Goal: Task Accomplishment & Management: Manage account settings

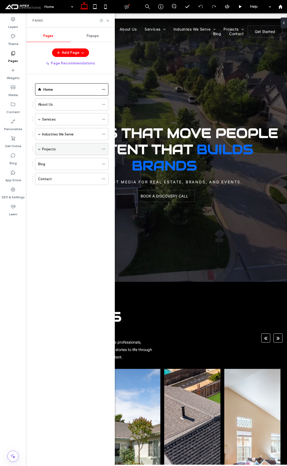
click at [38, 149] on span at bounding box center [39, 149] width 3 height 3
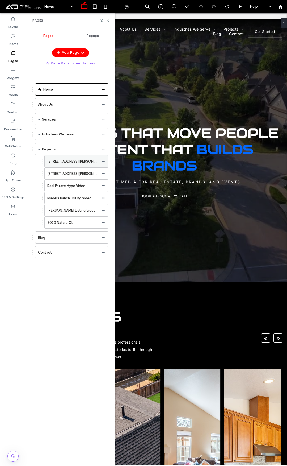
click at [101, 160] on div "[STREET_ADDRESS][PERSON_NAME]" at bounding box center [76, 161] width 64 height 12
click at [104, 161] on icon at bounding box center [104, 161] width 4 height 4
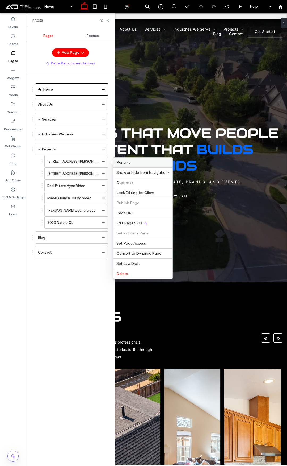
click at [126, 161] on span "Rename" at bounding box center [124, 162] width 14 height 5
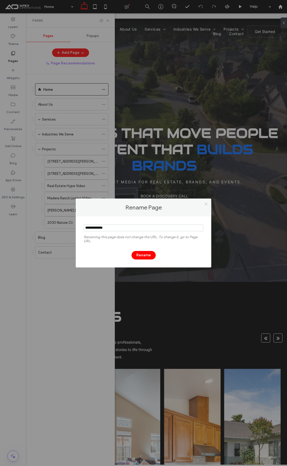
click at [207, 204] on icon at bounding box center [206, 204] width 4 height 4
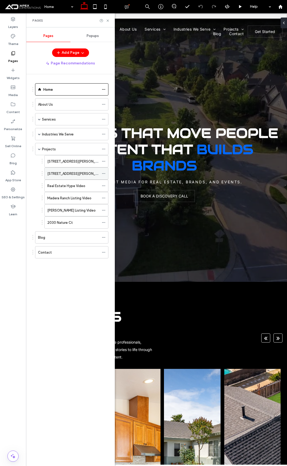
click at [101, 172] on div "[STREET_ADDRESS][PERSON_NAME]" at bounding box center [76, 173] width 64 height 12
click at [105, 171] on span at bounding box center [104, 174] width 4 height 8
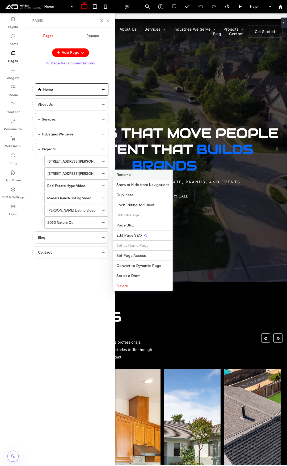
click at [126, 175] on span "Rename" at bounding box center [124, 174] width 14 height 5
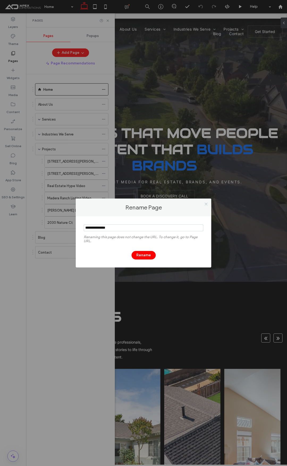
click at [207, 202] on icon at bounding box center [206, 204] width 4 height 4
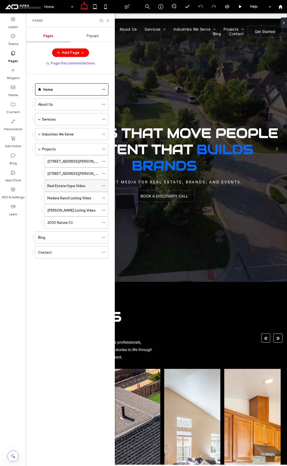
click at [104, 188] on span at bounding box center [104, 186] width 4 height 8
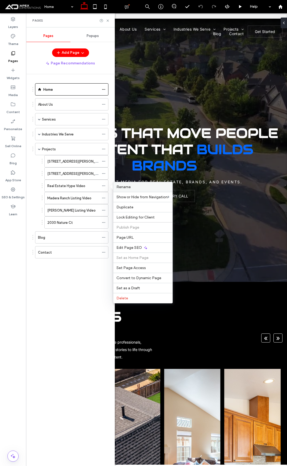
click at [126, 187] on span "Rename" at bounding box center [124, 187] width 14 height 5
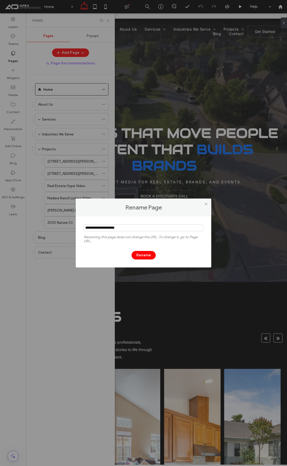
drag, startPoint x: 207, startPoint y: 203, endPoint x: 182, endPoint y: 202, distance: 24.8
click at [206, 203] on icon at bounding box center [206, 204] width 4 height 4
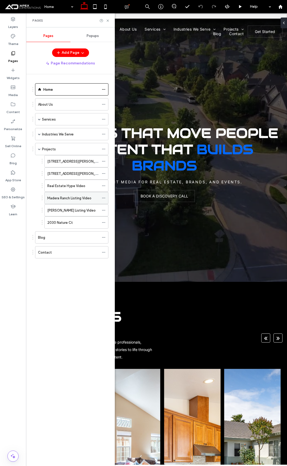
click at [103, 196] on icon at bounding box center [104, 198] width 4 height 4
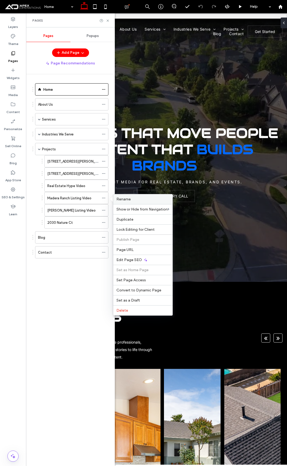
click at [125, 198] on span "Rename" at bounding box center [124, 199] width 14 height 5
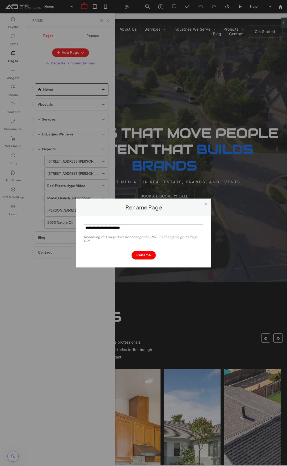
click at [207, 203] on icon at bounding box center [206, 204] width 4 height 4
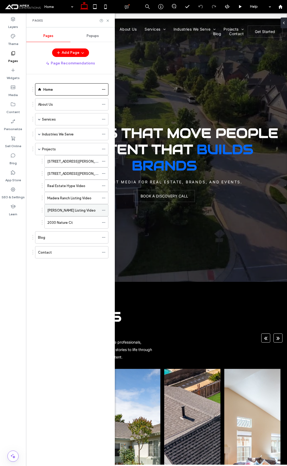
click at [101, 210] on div "[PERSON_NAME] Listing Video" at bounding box center [76, 210] width 64 height 12
click at [103, 210] on icon at bounding box center [104, 210] width 4 height 4
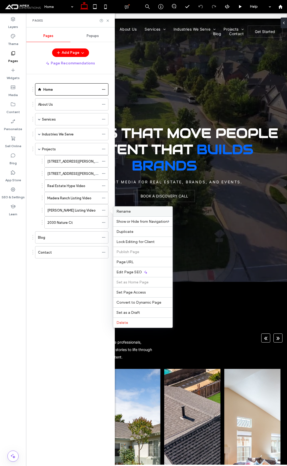
click at [130, 210] on span "Rename" at bounding box center [124, 211] width 14 height 5
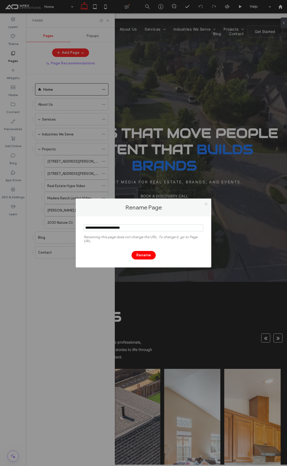
click at [208, 205] on icon at bounding box center [206, 204] width 4 height 4
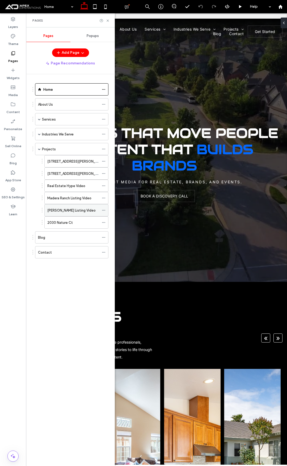
click at [107, 209] on div at bounding box center [105, 210] width 6 height 8
click at [105, 208] on span at bounding box center [104, 210] width 4 height 8
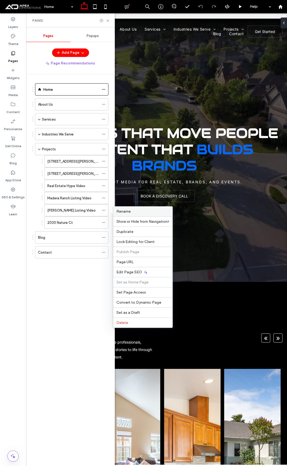
click at [119, 209] on span "Rename" at bounding box center [124, 211] width 14 height 5
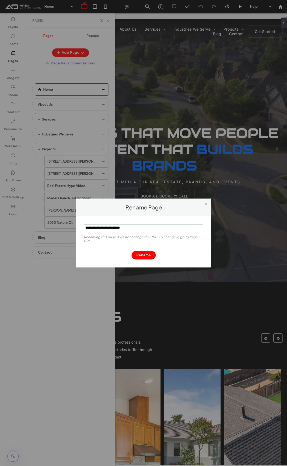
click at [207, 205] on icon at bounding box center [206, 204] width 4 height 4
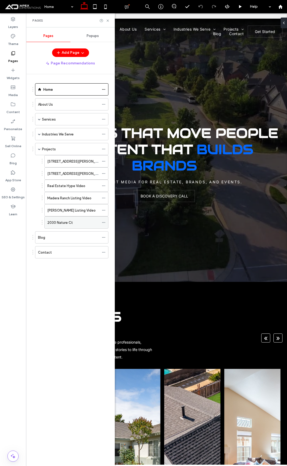
click at [103, 223] on icon at bounding box center [104, 223] width 4 height 4
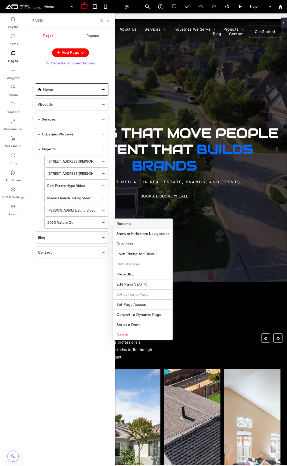
click at [122, 223] on span "Rename" at bounding box center [124, 223] width 14 height 5
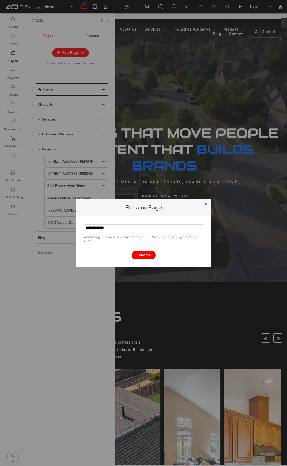
drag, startPoint x: 205, startPoint y: 205, endPoint x: 195, endPoint y: 207, distance: 9.9
click at [205, 205] on icon at bounding box center [206, 204] width 4 height 4
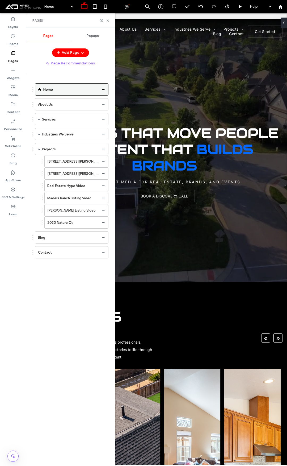
click at [55, 92] on div "Home" at bounding box center [71, 90] width 56 height 12
click at [108, 21] on icon at bounding box center [108, 21] width 4 height 4
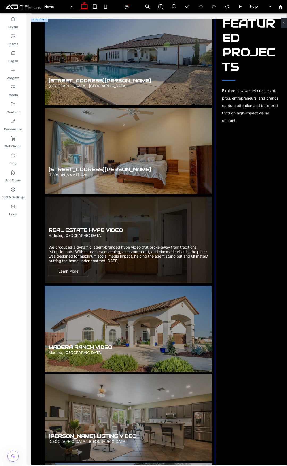
scroll to position [1836, 0]
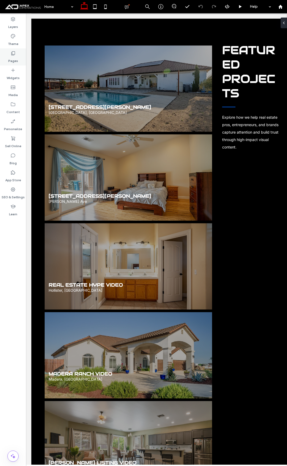
click at [10, 63] on label "Pages" at bounding box center [13, 59] width 10 height 7
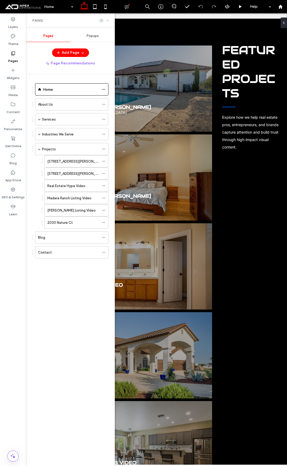
drag, startPoint x: 108, startPoint y: 21, endPoint x: 105, endPoint y: 63, distance: 41.6
click at [108, 21] on icon at bounding box center [108, 21] width 4 height 4
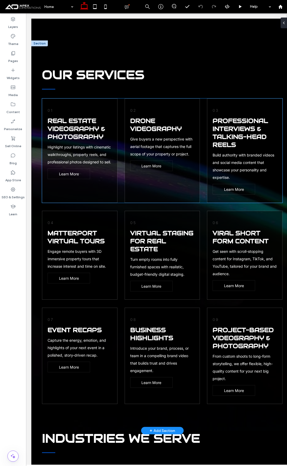
scroll to position [452, 0]
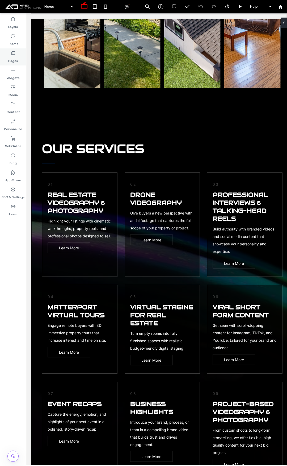
click at [15, 53] on icon at bounding box center [12, 53] width 5 height 5
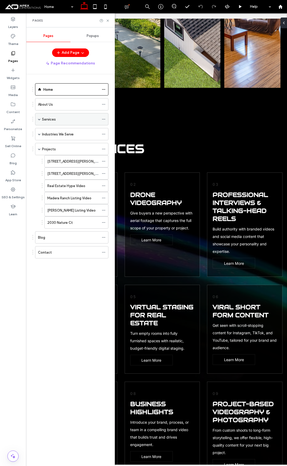
click at [39, 120] on span at bounding box center [39, 119] width 3 height 3
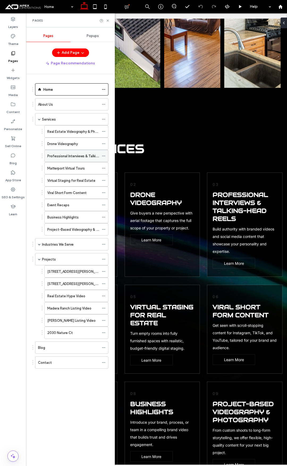
click at [66, 160] on div "Professional Interviews & Talking-Head Reels" at bounding box center [73, 156] width 52 height 12
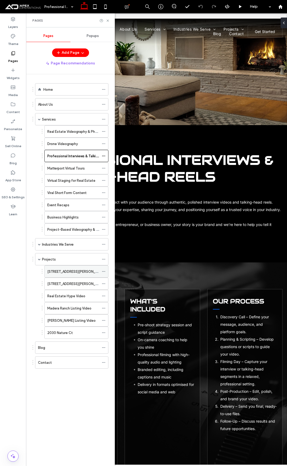
click at [70, 274] on div "[STREET_ADDRESS][PERSON_NAME]" at bounding box center [73, 272] width 52 height 6
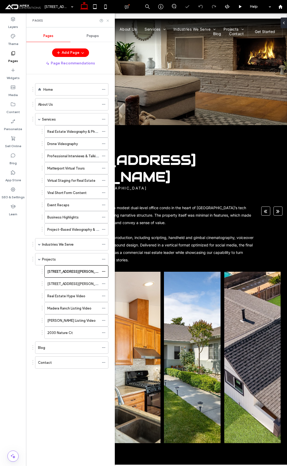
click at [108, 20] on use at bounding box center [108, 20] width 2 height 2
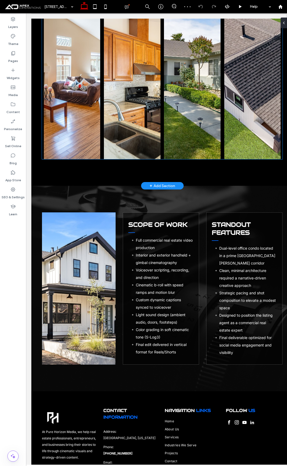
scroll to position [98, 0]
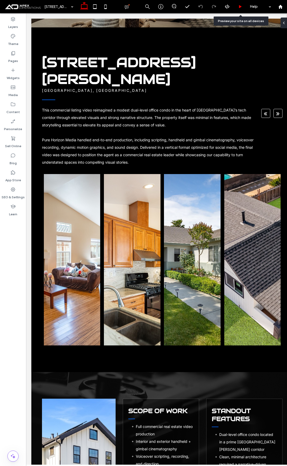
click at [237, 6] on div at bounding box center [240, 7] width 13 height 4
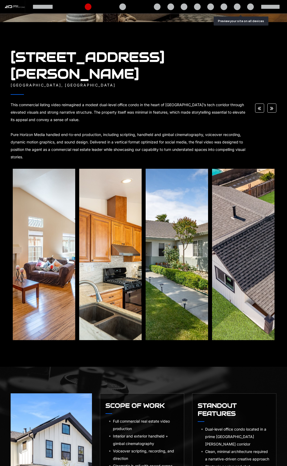
scroll to position [98, 0]
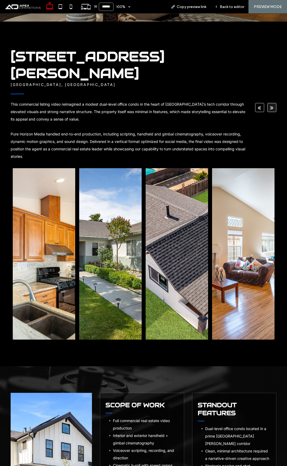
click at [270, 103] on button "»" at bounding box center [272, 107] width 9 height 9
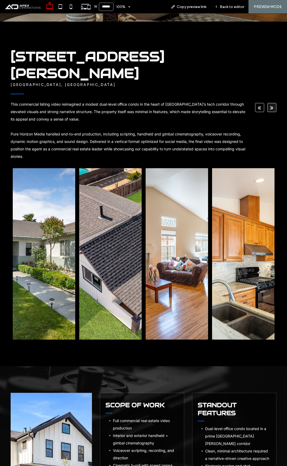
click at [270, 103] on button "»" at bounding box center [272, 107] width 9 height 9
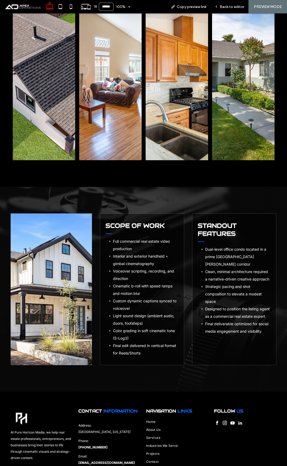
scroll to position [293, 0]
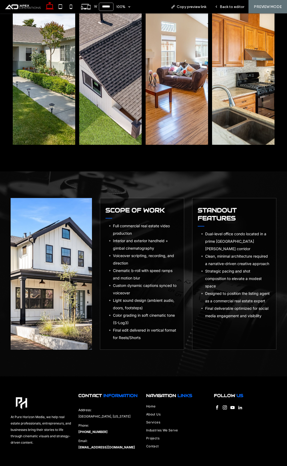
click at [154, 3] on div "W ****** 100% Copy preview link Back to editor PREVIEW MODE" at bounding box center [165, 6] width 246 height 13
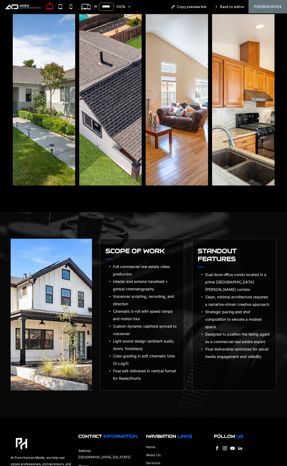
scroll to position [213, 0]
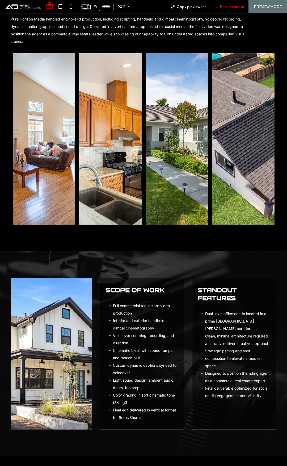
click at [227, 8] on span "Back to editor" at bounding box center [232, 7] width 24 height 5
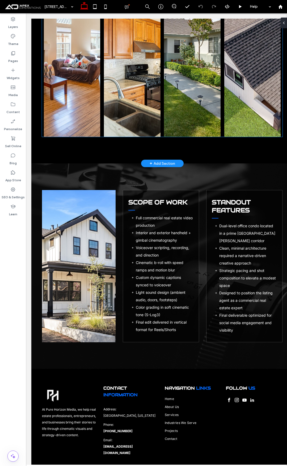
scroll to position [311, 0]
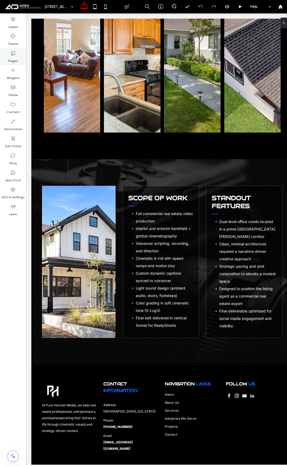
click at [11, 55] on use at bounding box center [13, 53] width 4 height 4
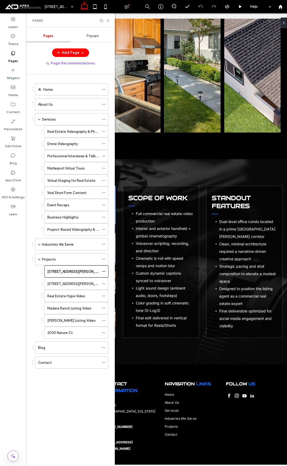
click at [68, 224] on div "Project-Based Videography & Photography" at bounding box center [73, 230] width 52 height 12
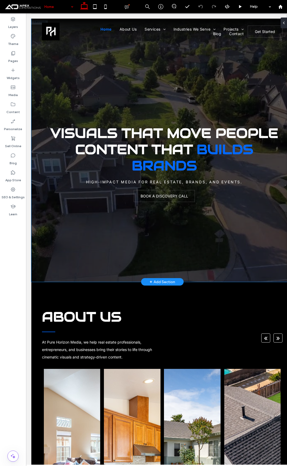
click at [145, 86] on div "Visuals That Move People Content That Builds Brands High-Impact Media For Real …" at bounding box center [162, 150] width 262 height 263
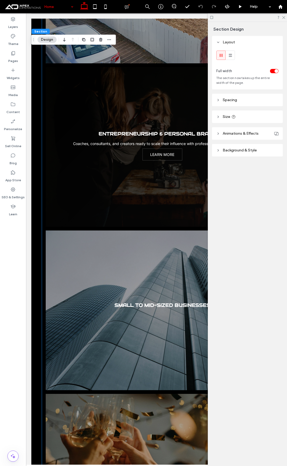
scroll to position [1330, 0]
